Goal: Transaction & Acquisition: Purchase product/service

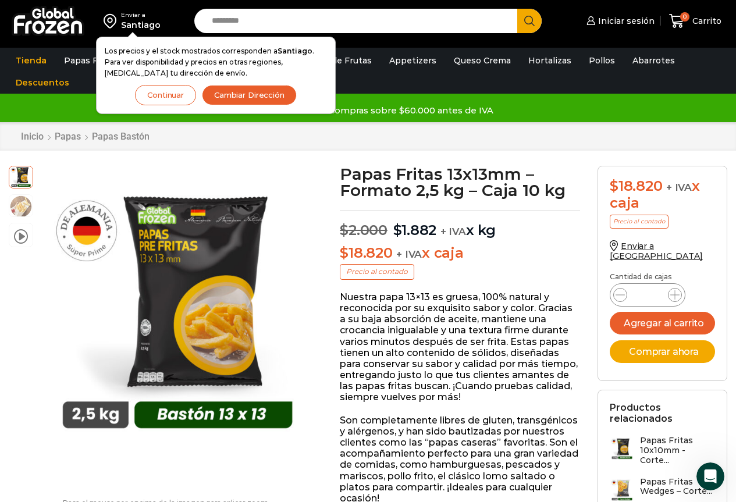
click at [172, 98] on button "Continuar" at bounding box center [165, 95] width 61 height 20
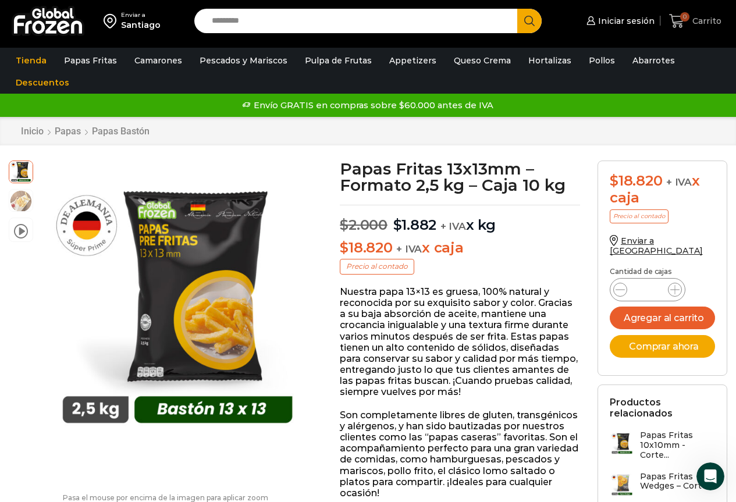
click at [691, 17] on span "Carrito" at bounding box center [705, 21] width 32 height 12
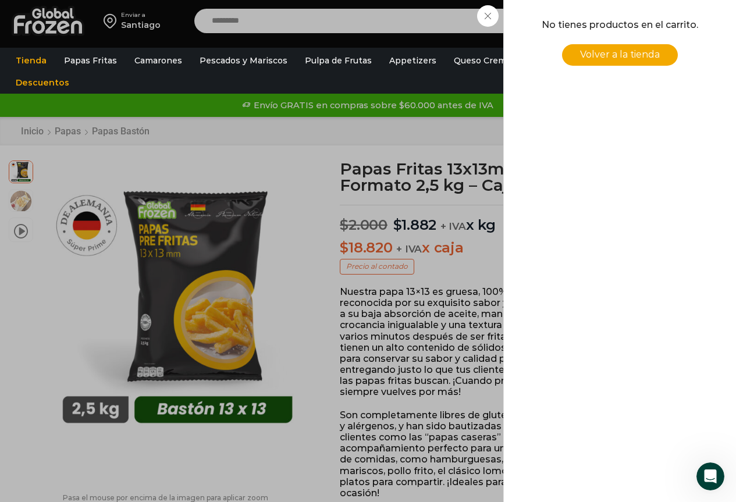
click at [346, 72] on ul "Tienda Papas Fritas Papas Bastón Papas Especiales Camarones Camarones Crudos Pe…" at bounding box center [368, 71] width 722 height 44
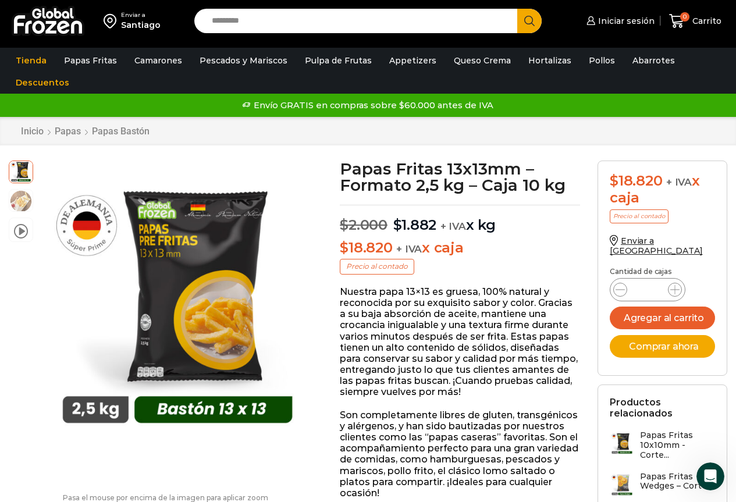
scroll to position [116, 0]
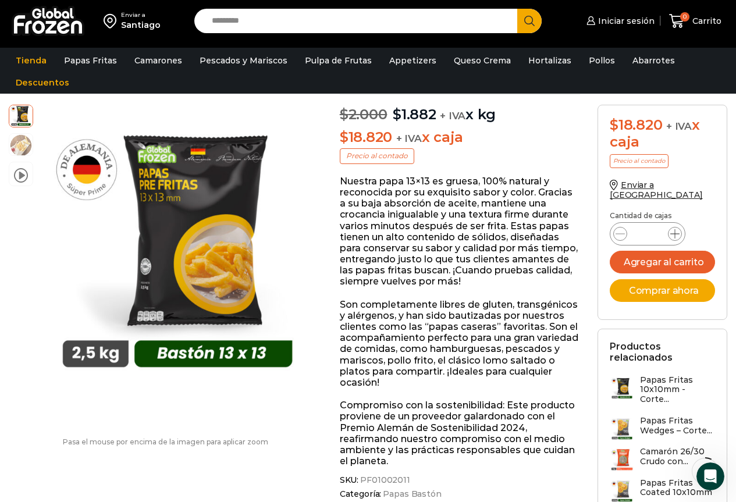
click at [677, 229] on icon at bounding box center [674, 233] width 9 height 9
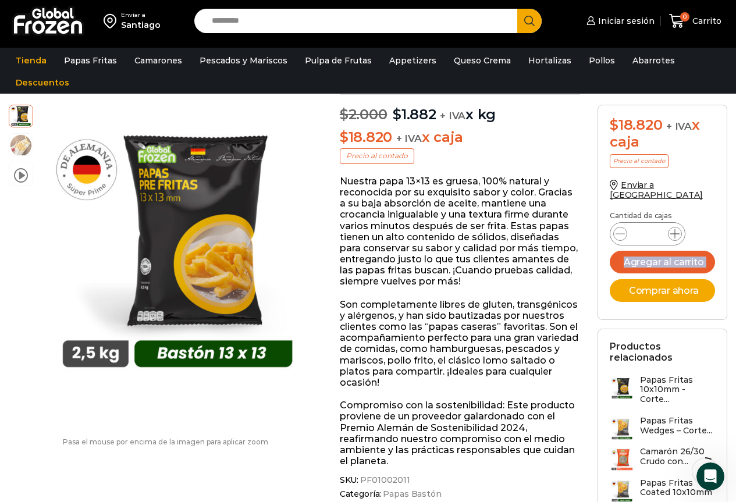
click at [677, 229] on icon at bounding box center [674, 233] width 9 height 9
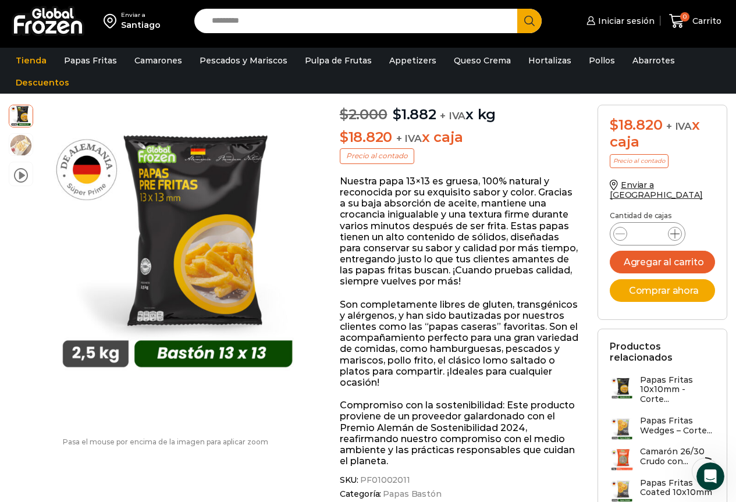
click at [677, 229] on icon at bounding box center [674, 233] width 9 height 9
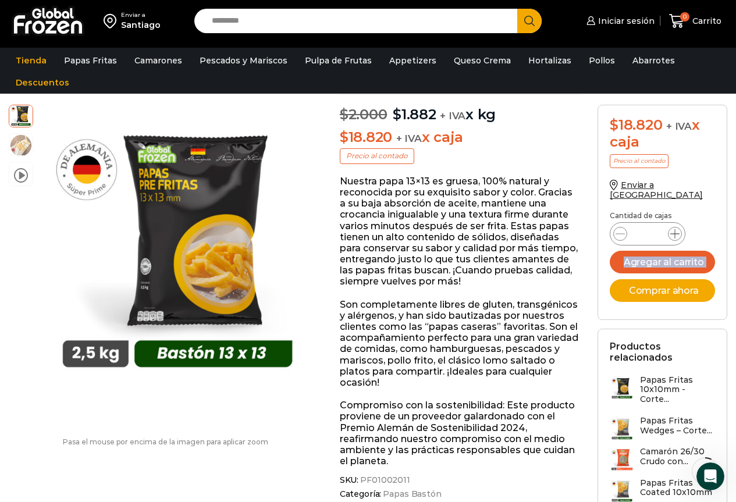
click at [677, 229] on icon at bounding box center [674, 233] width 9 height 9
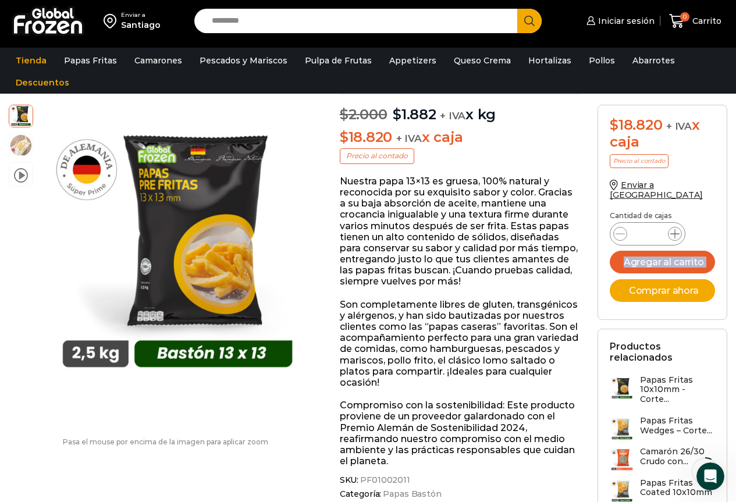
click at [677, 229] on icon at bounding box center [674, 233] width 9 height 9
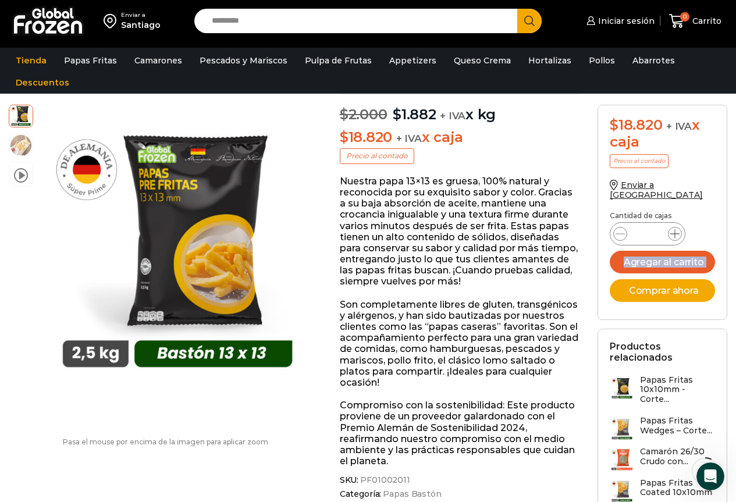
click at [677, 229] on icon at bounding box center [674, 233] width 9 height 9
click at [617, 229] on icon at bounding box center [620, 233] width 9 height 9
click at [618, 229] on icon at bounding box center [620, 233] width 9 height 9
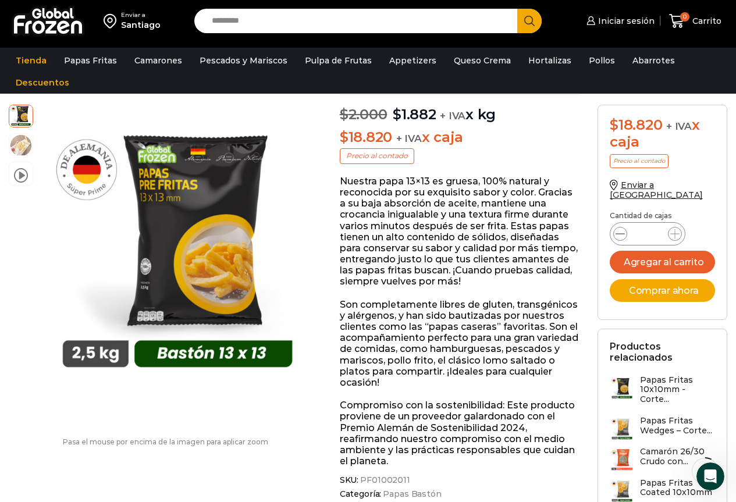
click at [618, 229] on icon at bounding box center [620, 233] width 9 height 9
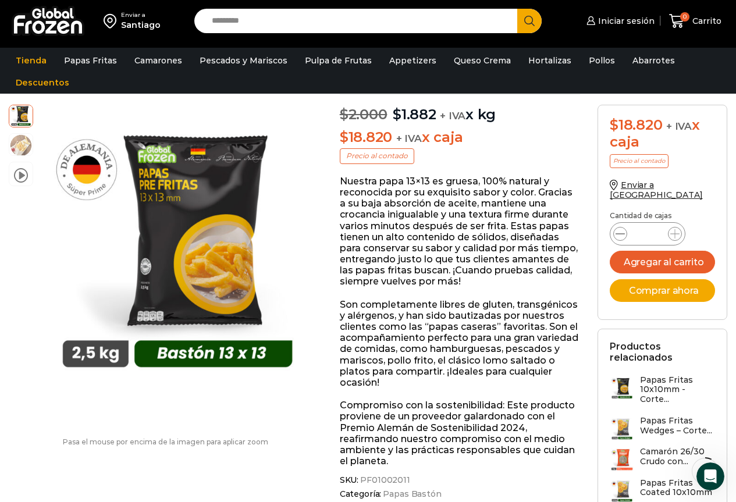
click at [618, 229] on icon at bounding box center [620, 233] width 9 height 9
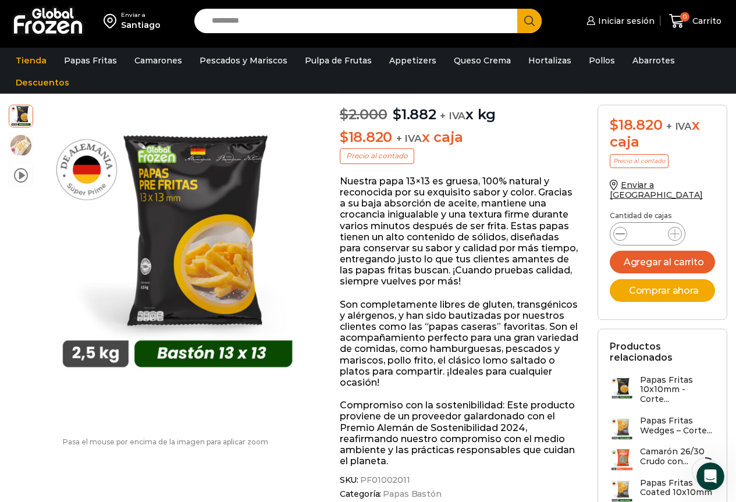
click at [618, 229] on icon at bounding box center [620, 233] width 9 height 9
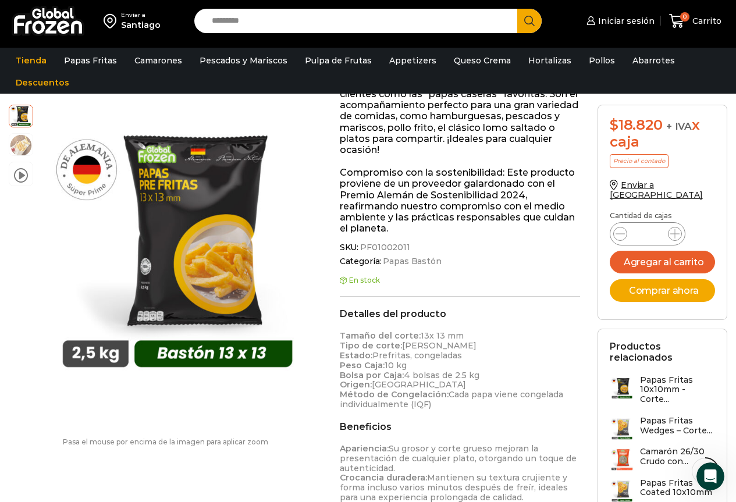
scroll to position [524, 0]
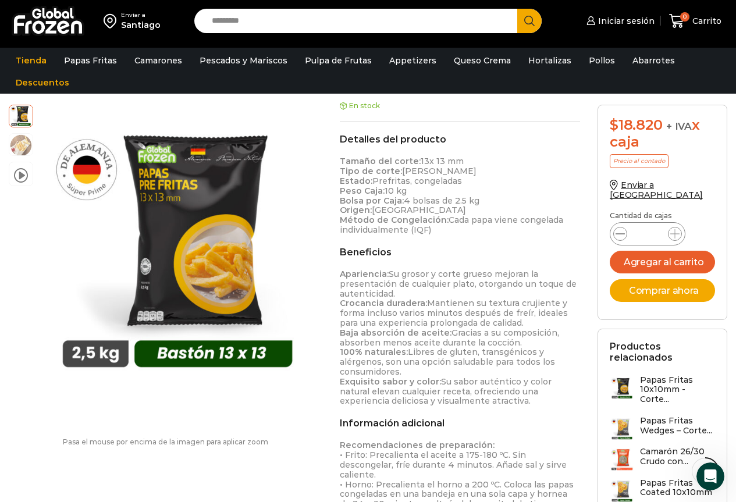
click at [620, 229] on icon at bounding box center [620, 233] width 9 height 9
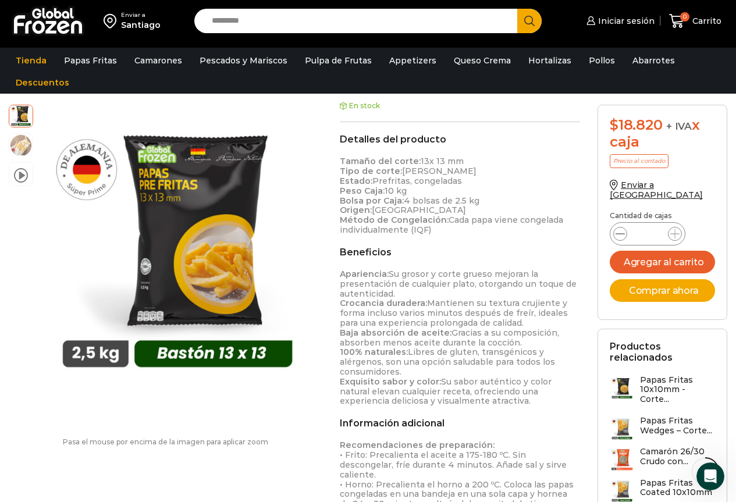
type input "**"
click at [662, 253] on button "Agregar al carrito" at bounding box center [662, 262] width 105 height 23
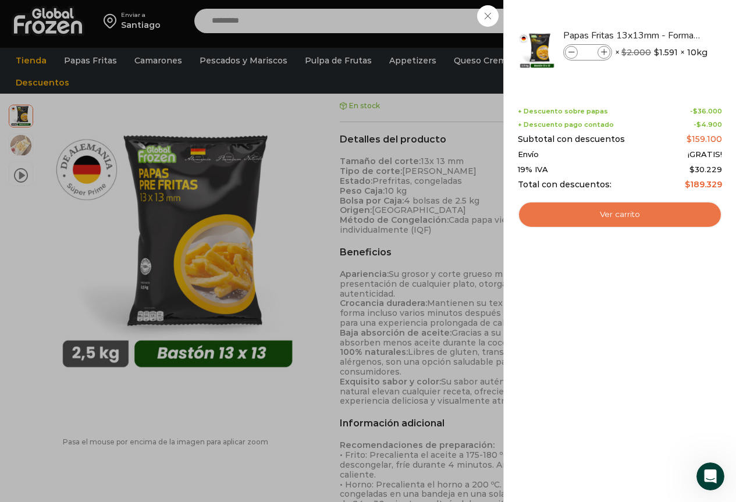
click at [642, 211] on link "Ver carrito" at bounding box center [620, 214] width 204 height 27
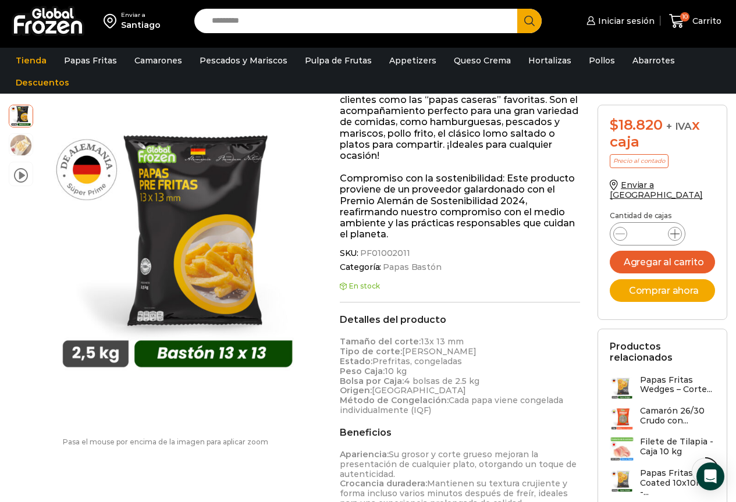
click at [671, 229] on icon at bounding box center [674, 233] width 9 height 9
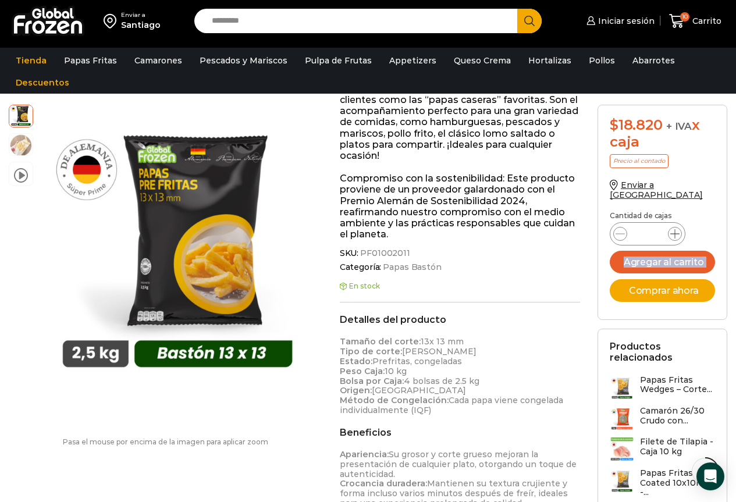
click at [671, 229] on icon at bounding box center [674, 233] width 9 height 9
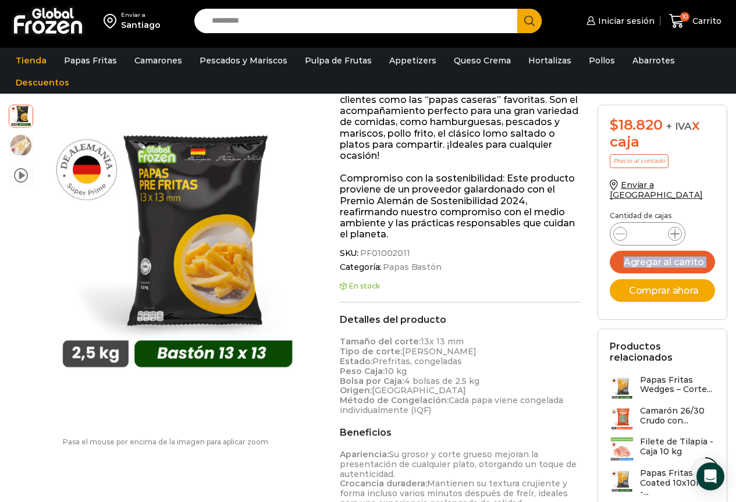
click at [671, 229] on icon at bounding box center [674, 233] width 9 height 9
click at [617, 229] on icon at bounding box center [620, 233] width 9 height 9
type input "**"
click at [673, 255] on button "Agregar al carrito" at bounding box center [662, 262] width 105 height 23
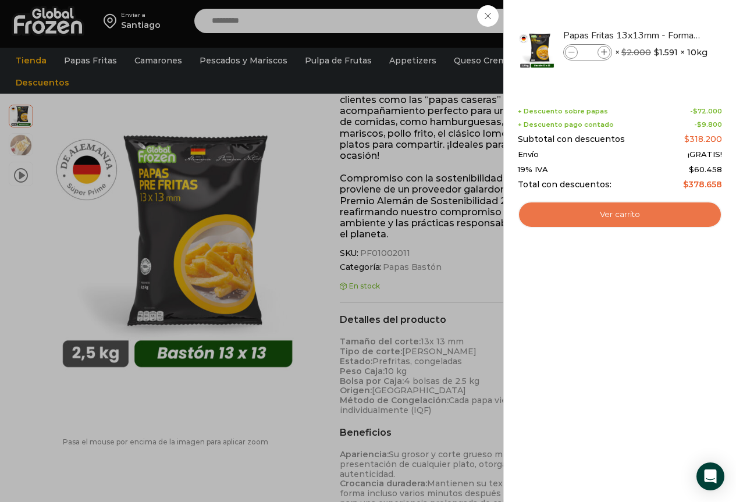
click at [635, 216] on link "Ver carrito" at bounding box center [620, 214] width 204 height 27
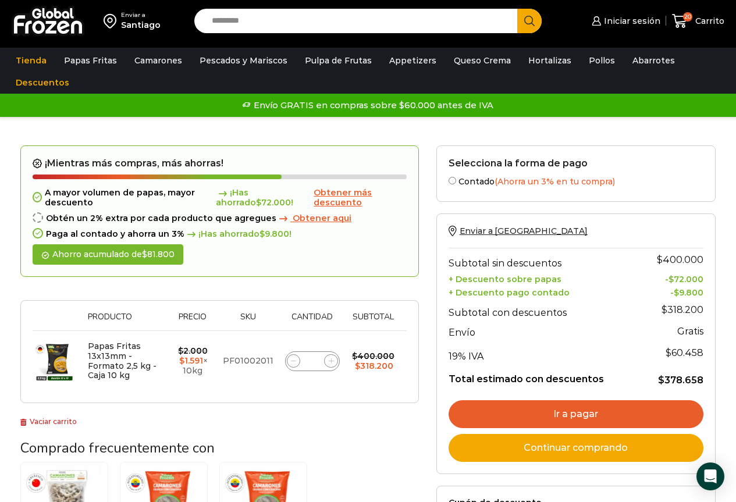
drag, startPoint x: 308, startPoint y: 355, endPoint x: 319, endPoint y: 361, distance: 12.5
click at [324, 361] on div "Papas Fritas 13x13mm - Formato 2,5 kg - Caja 10 kg cantidad **" at bounding box center [312, 361] width 55 height 20
click at [311, 363] on input "**" at bounding box center [312, 361] width 16 height 16
click at [294, 362] on icon at bounding box center [293, 360] width 5 height 5
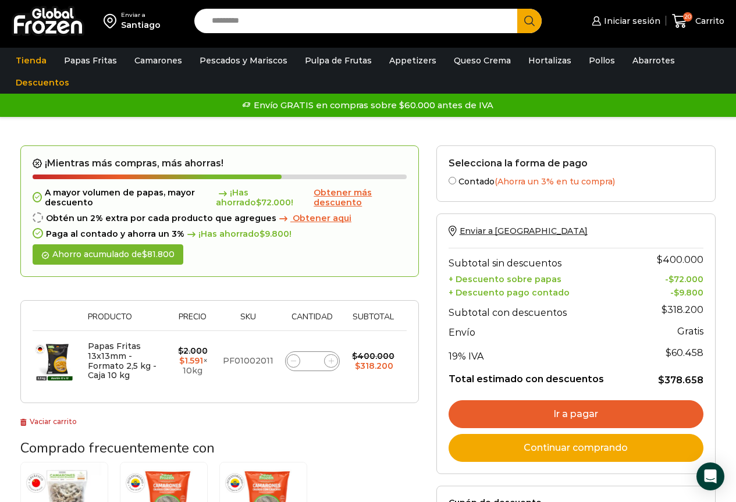
click at [294, 362] on icon at bounding box center [293, 360] width 5 height 5
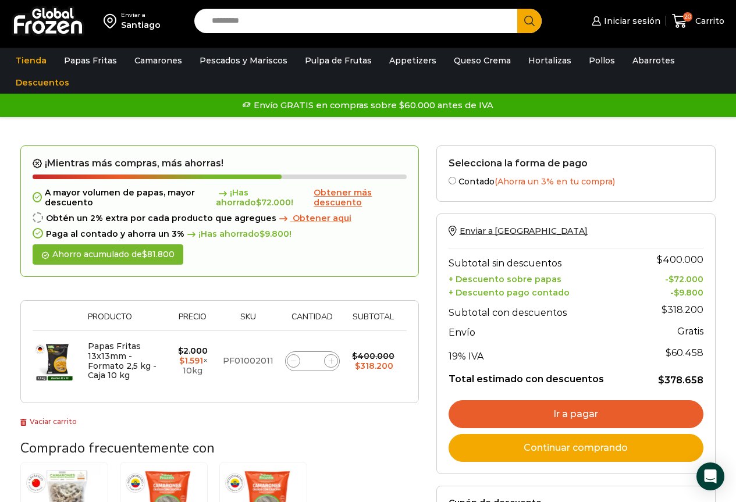
click at [294, 362] on icon at bounding box center [293, 360] width 5 height 5
type input "**"
click at [294, 362] on form "¡Mientras más compras, más ahorras! A mayor volumen de papas, mayor descuento ¡…" at bounding box center [219, 274] width 399 height 258
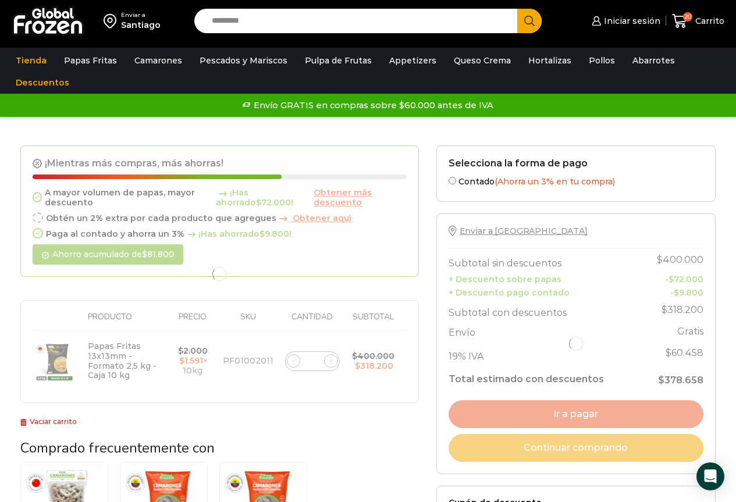
click at [294, 362] on div at bounding box center [219, 274] width 399 height 258
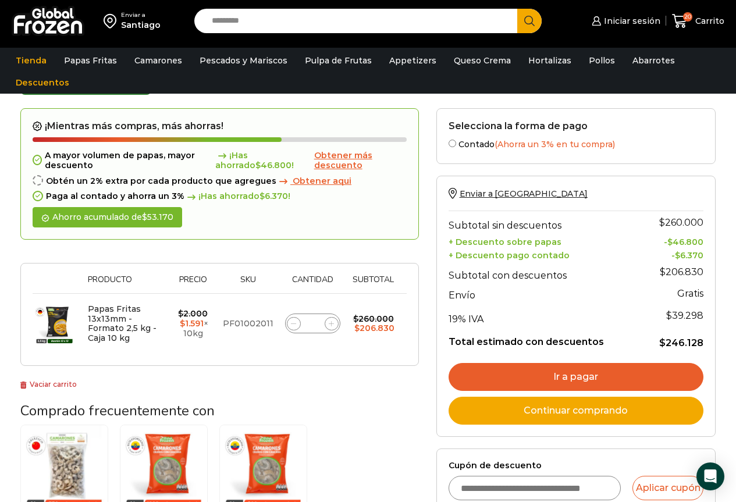
scroll to position [82, 0]
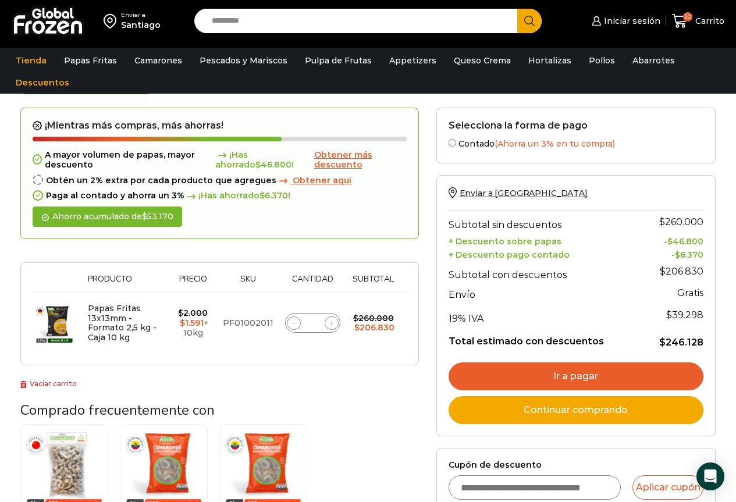
click at [296, 321] on icon at bounding box center [293, 323] width 5 height 5
type input "**"
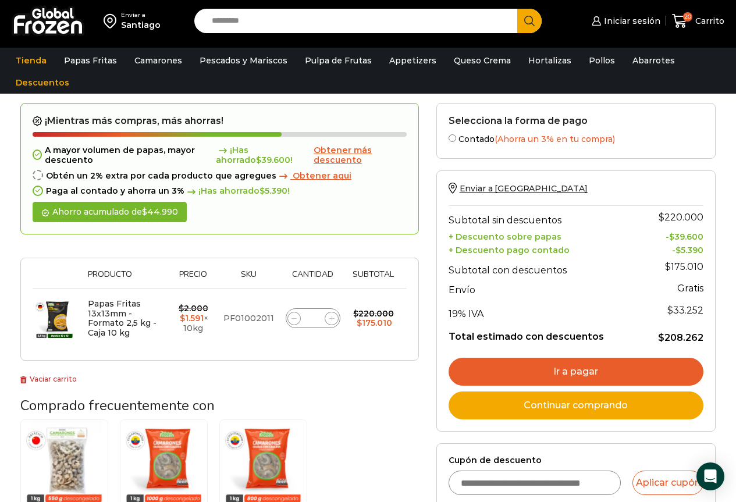
scroll to position [88, 0]
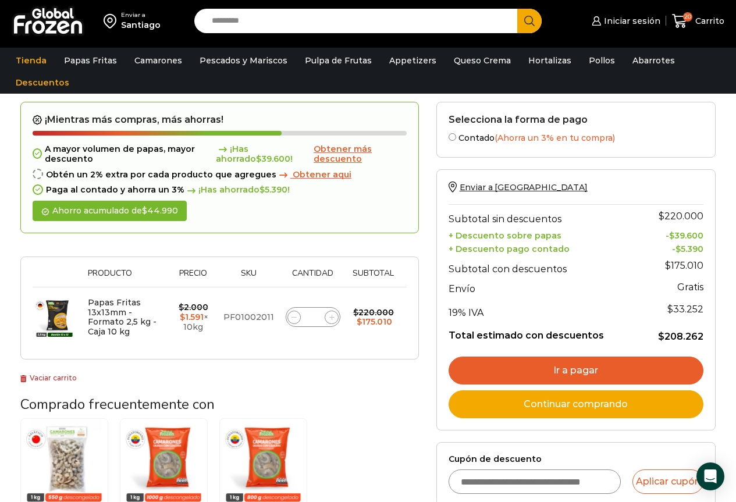
click at [289, 318] on span at bounding box center [294, 318] width 14 height 14
type input "**"
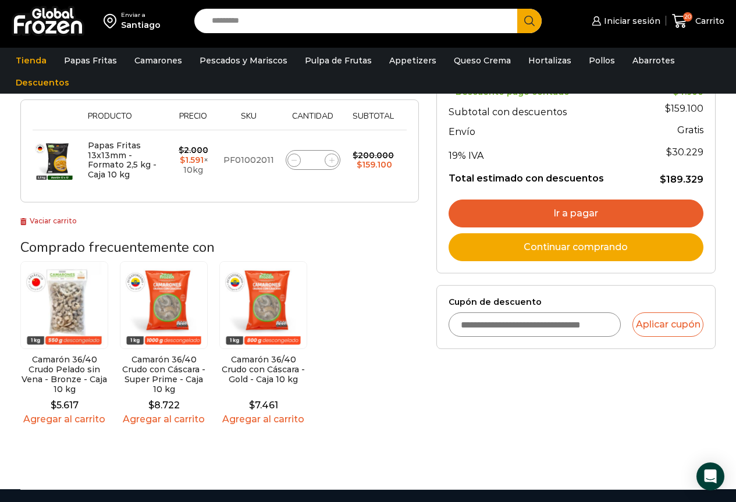
scroll to position [12, 0]
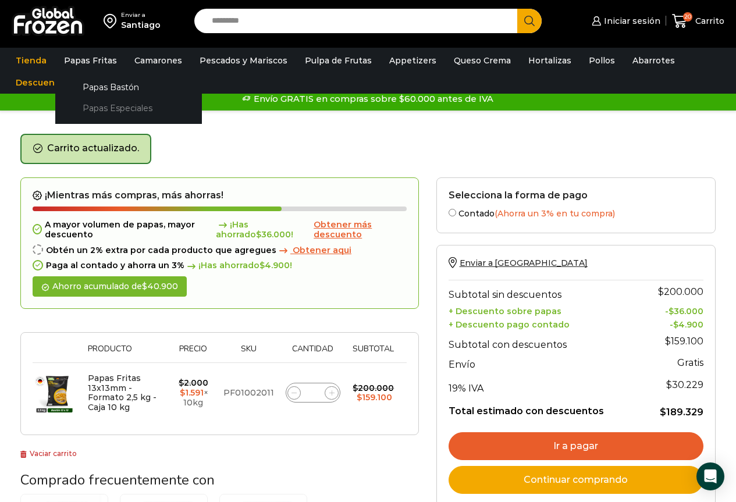
click at [105, 104] on link "Papas Especiales" at bounding box center [128, 109] width 123 height 22
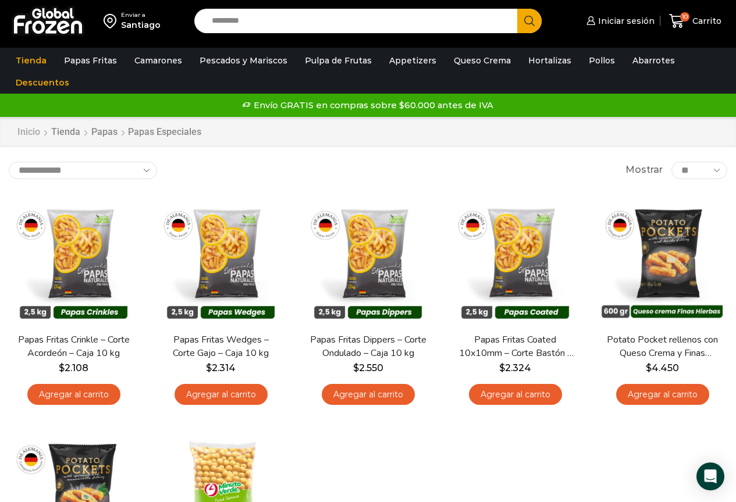
click at [29, 127] on link "Inicio" at bounding box center [29, 132] width 24 height 13
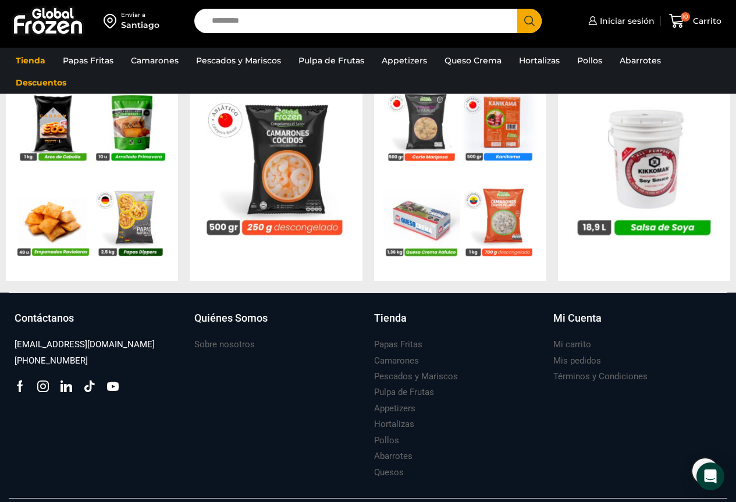
scroll to position [1142, 0]
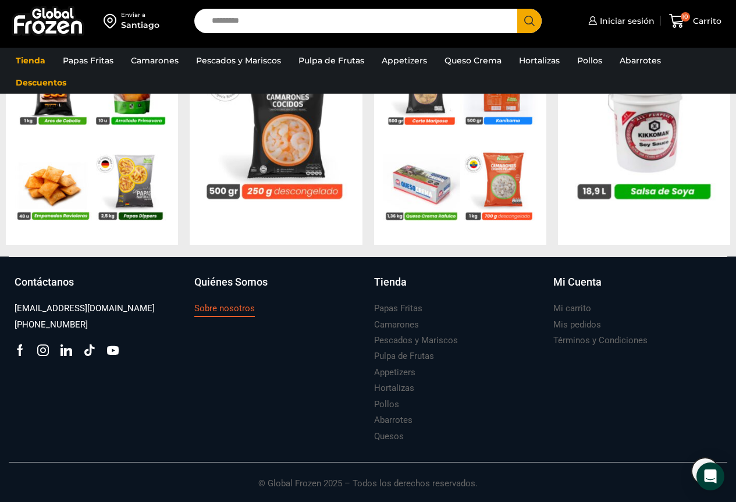
click at [231, 311] on h3 "Sobre nosotros" at bounding box center [224, 309] width 61 height 12
